Goal: Check status: Check status

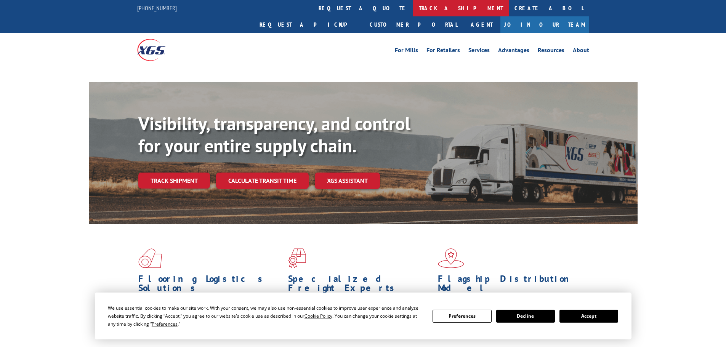
click at [413, 6] on link "track a shipment" at bounding box center [461, 8] width 96 height 16
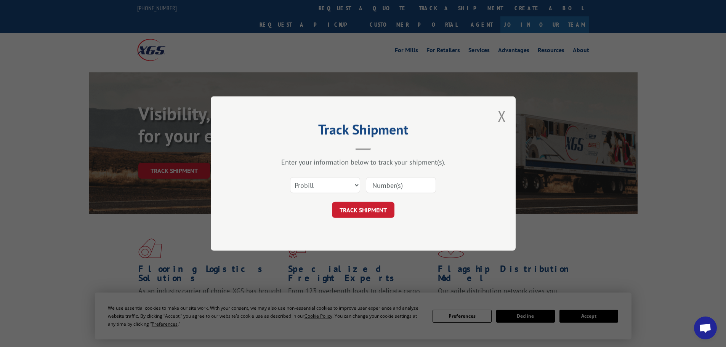
click at [298, 185] on select "Select category... Probill BOL PO" at bounding box center [325, 185] width 70 height 16
select select "bol"
click at [290, 177] on select "Select category... Probill BOL PO" at bounding box center [325, 185] width 70 height 16
click at [383, 189] on input at bounding box center [401, 185] width 70 height 16
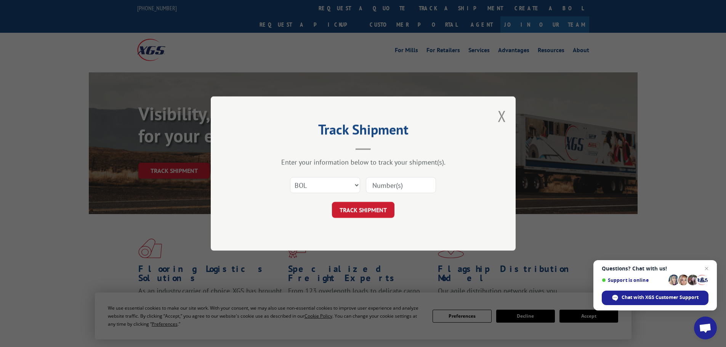
paste input "6011399"
type input "6011399"
click at [376, 203] on button "TRACK SHIPMENT" at bounding box center [363, 210] width 63 height 16
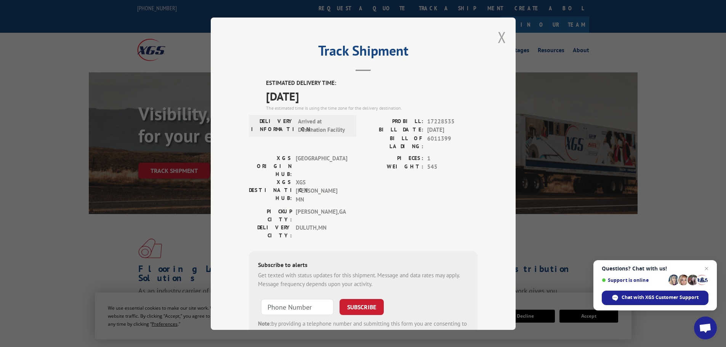
click at [498, 39] on button "Close modal" at bounding box center [502, 37] width 8 height 20
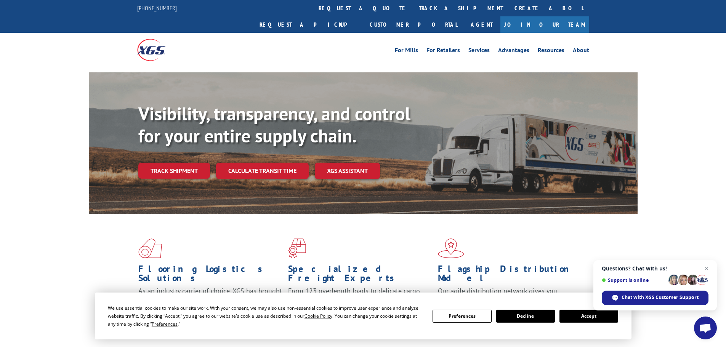
drag, startPoint x: 361, startPoint y: 10, endPoint x: 357, endPoint y: 15, distance: 6.5
click at [413, 10] on link "track a shipment" at bounding box center [461, 8] width 96 height 16
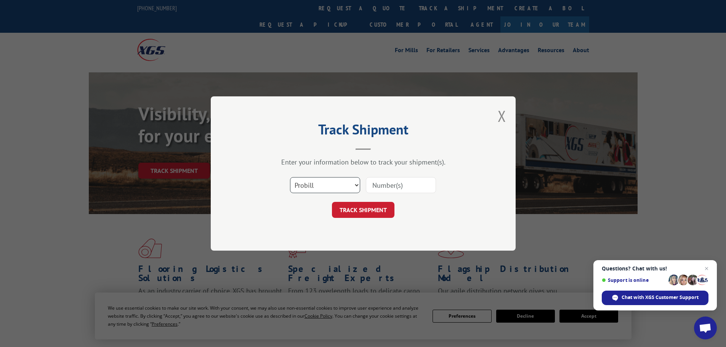
click at [317, 182] on select "Select category... Probill BOL PO" at bounding box center [325, 185] width 70 height 16
click at [290, 177] on select "Select category... Probill BOL PO" at bounding box center [325, 185] width 70 height 16
click at [302, 190] on select "Select category... Probill BOL PO" at bounding box center [325, 185] width 70 height 16
select select "bol"
click at [290, 177] on select "Select category... Probill BOL PO" at bounding box center [325, 185] width 70 height 16
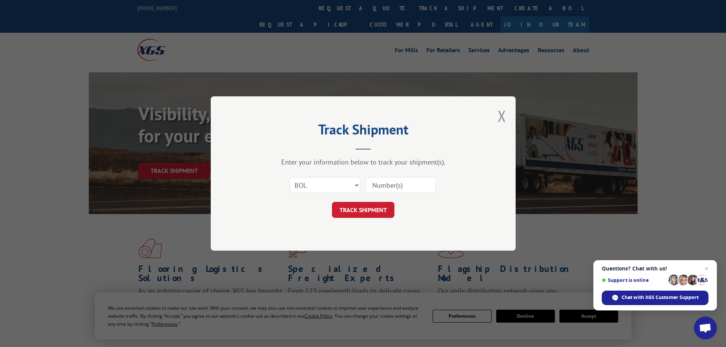
click at [381, 192] on input at bounding box center [401, 185] width 70 height 16
paste input "6011398"
type input "6011398"
click at [370, 212] on button "TRACK SHIPMENT" at bounding box center [363, 210] width 63 height 16
